Goal: Task Accomplishment & Management: Manage account settings

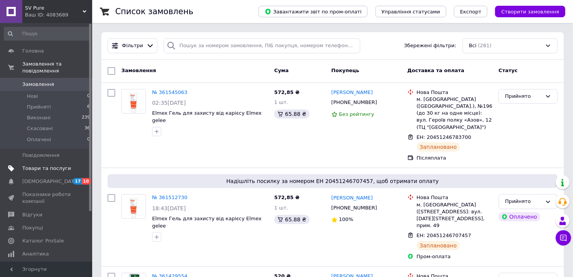
click at [43, 165] on span "Товари та послуги" at bounding box center [46, 168] width 49 height 7
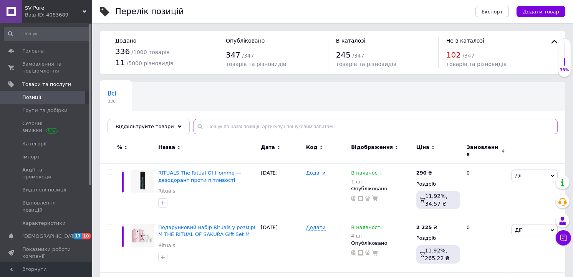
click at [249, 126] on input "text" at bounding box center [376, 126] width 364 height 15
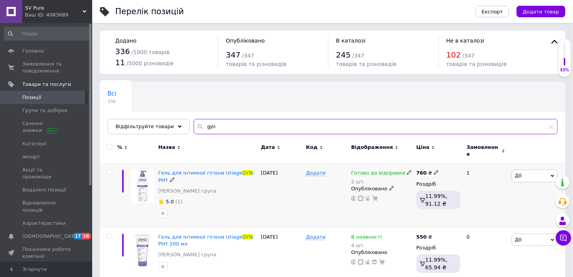
type input "gyn"
click at [407, 171] on use at bounding box center [409, 173] width 4 height 4
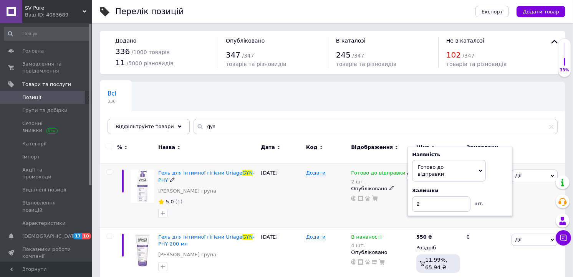
click at [500, 188] on div "Залишки" at bounding box center [460, 191] width 96 height 7
click at [454, 197] on input "2" at bounding box center [441, 204] width 58 height 15
type input "1"
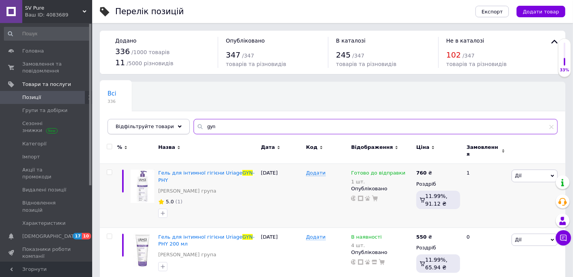
drag, startPoint x: 217, startPoint y: 124, endPoint x: 169, endPoint y: 131, distance: 48.5
click at [169, 131] on div "Відфільтруйте товари gyn" at bounding box center [333, 126] width 450 height 15
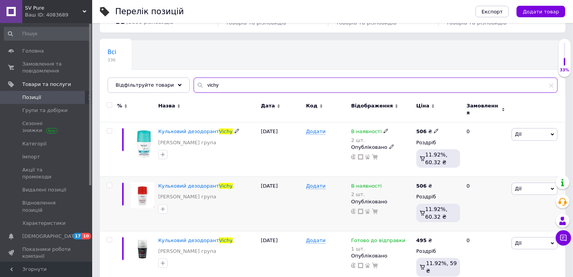
scroll to position [45, 0]
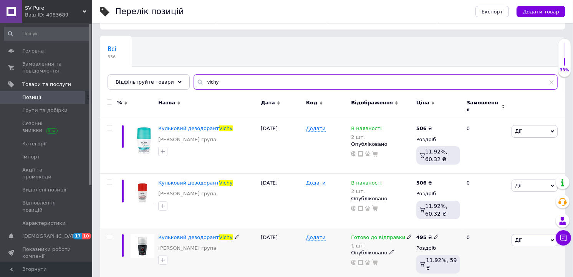
type input "vichy"
click at [407, 235] on icon at bounding box center [409, 237] width 5 height 5
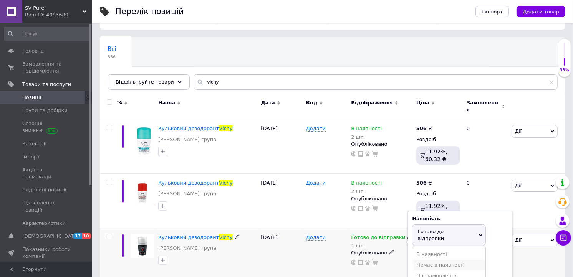
click at [435, 260] on li "Немає в наявності" at bounding box center [449, 265] width 73 height 11
click at [434, 260] on input "1" at bounding box center [441, 261] width 58 height 15
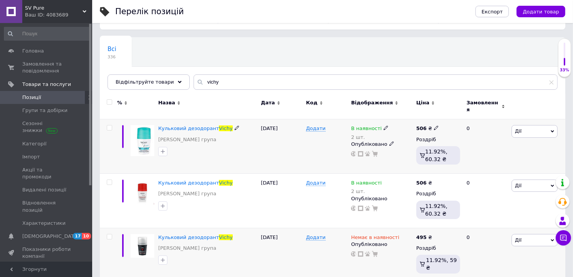
click at [384, 126] on icon at bounding box center [386, 128] width 5 height 5
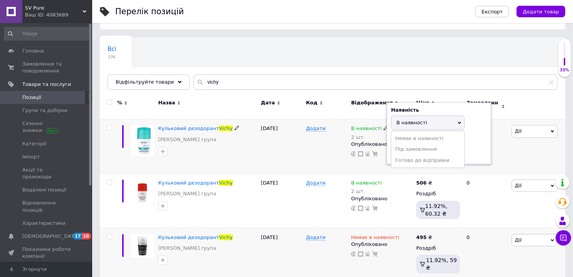
drag, startPoint x: 490, startPoint y: 146, endPoint x: 480, endPoint y: 146, distance: 10.4
click at [489, 146] on div "Наявність В наявності Немає в наявності Під замовлення Готово до відправки Зали…" at bounding box center [439, 134] width 105 height 62
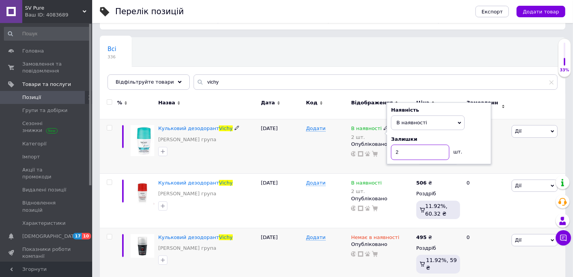
click at [440, 150] on input "2" at bounding box center [420, 152] width 58 height 15
type input "1"
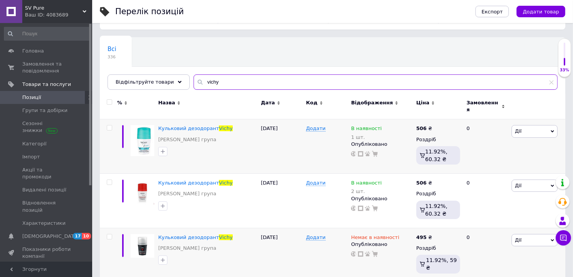
drag, startPoint x: 235, startPoint y: 84, endPoint x: 182, endPoint y: 84, distance: 53.0
click at [182, 84] on div "Всі 336 Ok Відфільтровано... Зберегти Нічого не знайдено Можливо, помилка у сло…" at bounding box center [333, 63] width 466 height 53
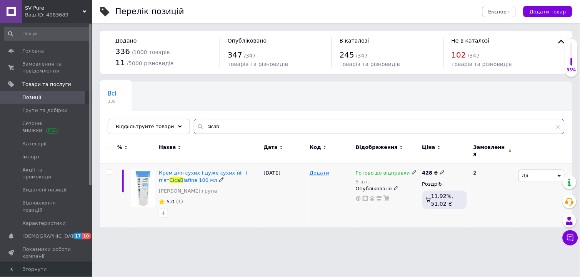
type input "cicab"
click at [412, 171] on use at bounding box center [414, 173] width 4 height 4
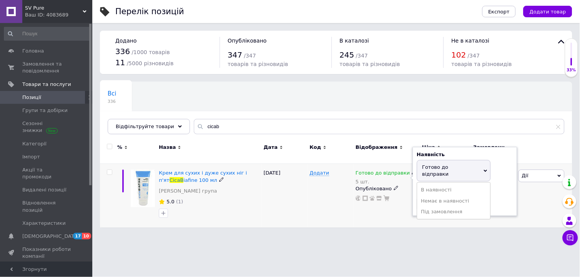
click at [493, 188] on div "Залишки" at bounding box center [465, 191] width 96 height 7
click at [430, 199] on input "5" at bounding box center [446, 204] width 58 height 15
type input "4"
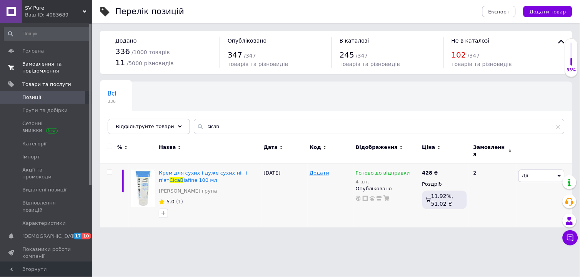
click at [35, 74] on span "Замовлення та повідомлення" at bounding box center [46, 68] width 49 height 14
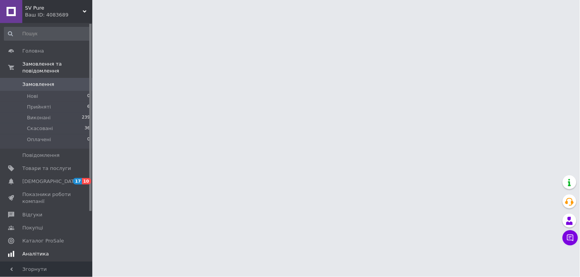
click at [37, 251] on span "Аналітика" at bounding box center [35, 254] width 27 height 7
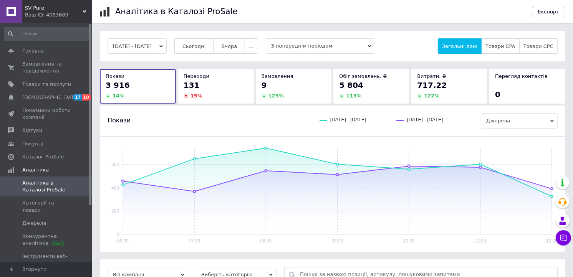
click at [210, 51] on button "Сьогодні" at bounding box center [194, 45] width 40 height 15
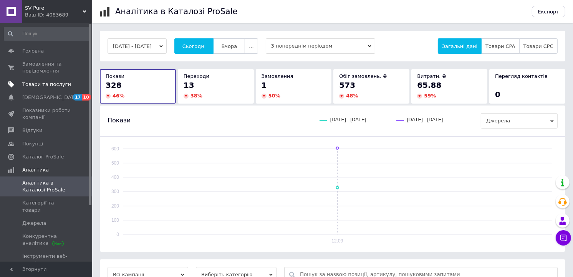
click at [37, 82] on span "Товари та послуги" at bounding box center [46, 84] width 49 height 7
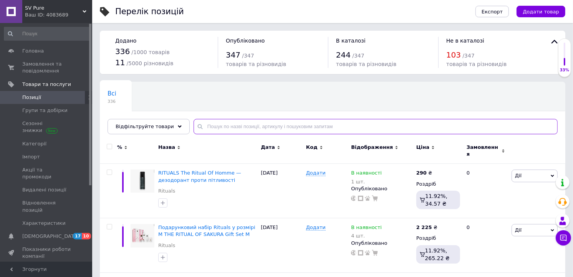
click at [221, 121] on input "text" at bounding box center [376, 126] width 364 height 15
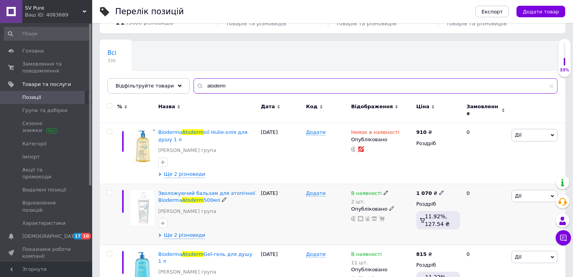
scroll to position [128, 0]
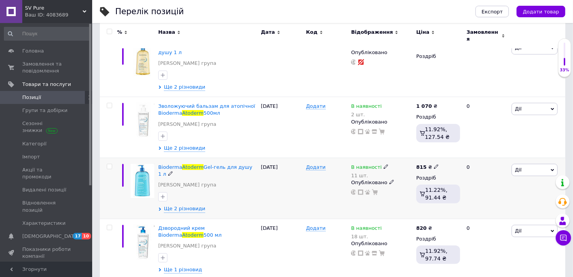
type input "atoderm"
click at [186, 209] on span "Ще 2 різновиди" at bounding box center [185, 209] width 42 height 7
click at [186, 206] on span "Ще 2 різновиди" at bounding box center [185, 209] width 42 height 7
click at [181, 207] on span "Ще 2 різновиди" at bounding box center [185, 209] width 42 height 7
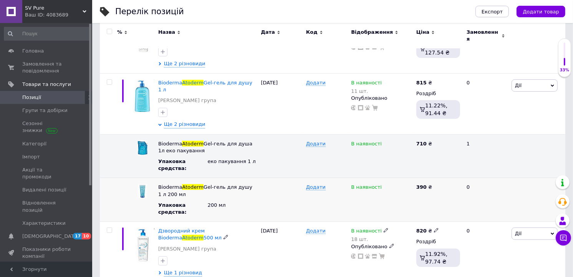
scroll to position [213, 0]
click at [437, 183] on div "390 ₴" at bounding box center [439, 186] width 44 height 7
click at [434, 184] on icon at bounding box center [436, 186] width 5 height 5
type input "3"
type input "415"
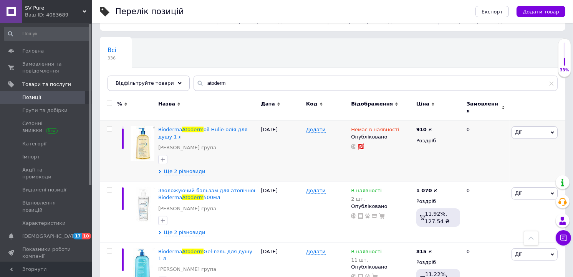
scroll to position [0, 0]
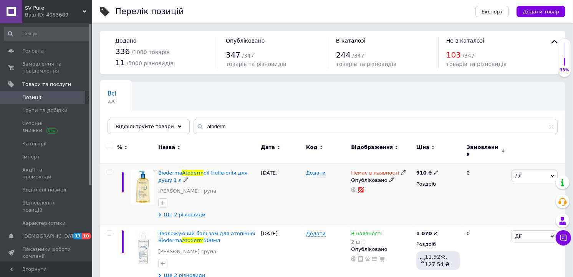
click at [177, 212] on span "Ще 2 різновиди" at bounding box center [185, 215] width 42 height 7
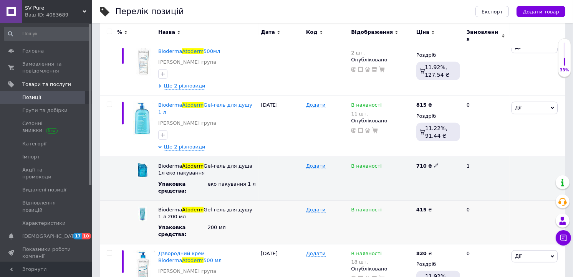
scroll to position [299, 0]
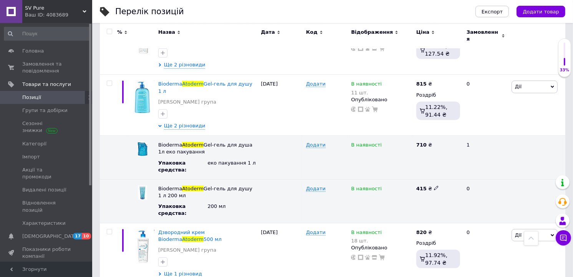
click at [435, 186] on icon at bounding box center [436, 188] width 5 height 5
type input "416"
click at [197, 83] on span "Bioderma Atoderm Gel-гель для душу 1 л" at bounding box center [205, 87] width 94 height 13
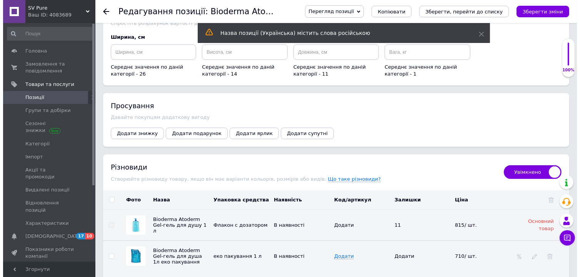
scroll to position [1015, 0]
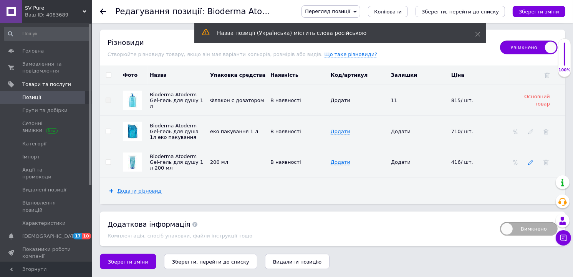
click at [532, 162] on icon at bounding box center [530, 162] width 5 height 5
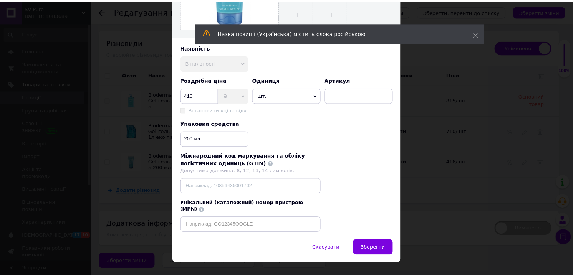
scroll to position [228, 0]
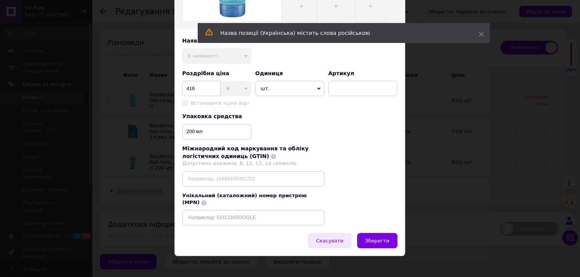
click at [343, 239] on span "Скасувати" at bounding box center [329, 242] width 27 height 6
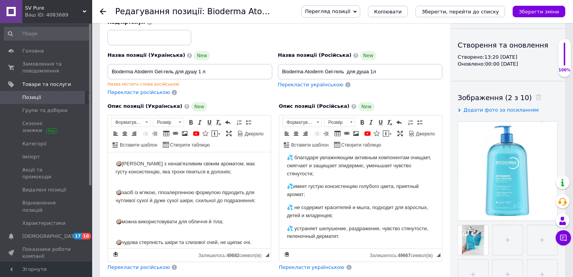
scroll to position [0, 0]
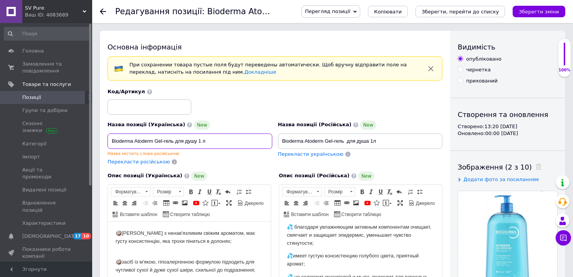
drag, startPoint x: 198, startPoint y: 139, endPoint x: 239, endPoint y: 136, distance: 41.3
click at [239, 136] on input "Bioderma Atoderm Gel-гель для душу 1 л" at bounding box center [190, 141] width 165 height 15
type input "Bioderma Atoderm Gel-гель для душу"
drag, startPoint x: 371, startPoint y: 140, endPoint x: 397, endPoint y: 141, distance: 25.8
click at [397, 141] on input "Bioderma Atoderm Gel-гель для душа 1л" at bounding box center [360, 141] width 165 height 15
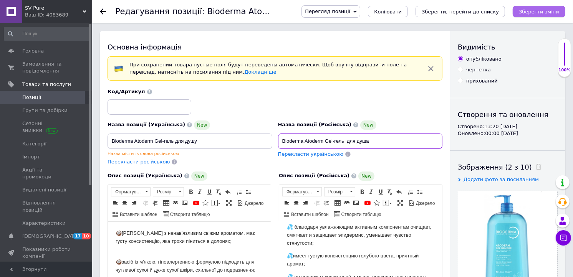
type input "Bioderma Atoderm Gel-гель для душа"
click at [550, 10] on icon "Зберегти зміни" at bounding box center [539, 12] width 40 height 6
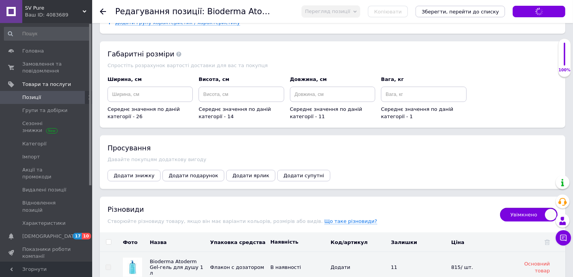
type input "Bioderma Atoderm Gel-гель для душу"
type input "Bioderma Atoderm Gel-гель для душа"
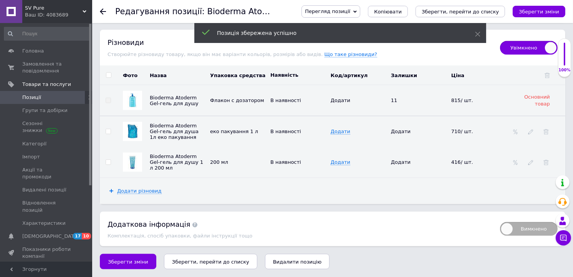
scroll to position [1023, 0]
